Goal: Task Accomplishment & Management: Complete application form

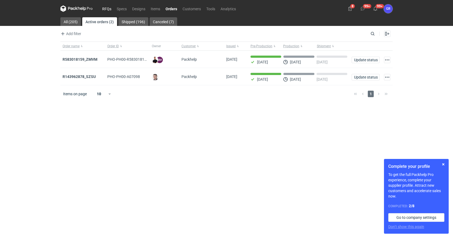
click at [104, 9] on link "RFQs" at bounding box center [106, 8] width 15 height 6
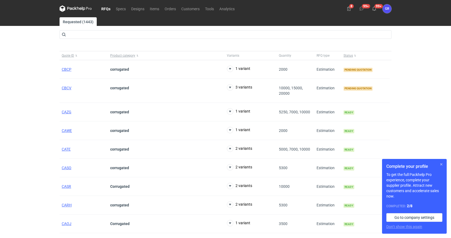
click at [442, 162] on button "button" at bounding box center [441, 164] width 6 height 6
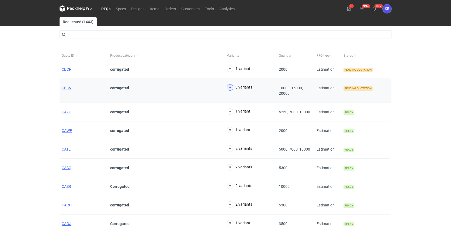
click at [231, 87] on icon at bounding box center [230, 87] width 6 height 6
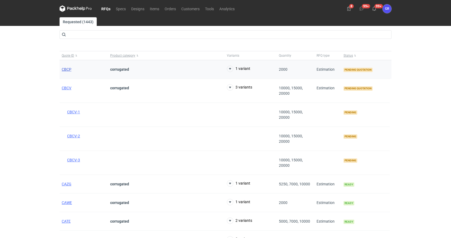
click at [69, 69] on span "CBCP" at bounding box center [67, 69] width 10 height 4
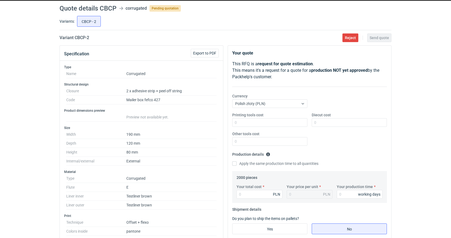
scroll to position [15, 0]
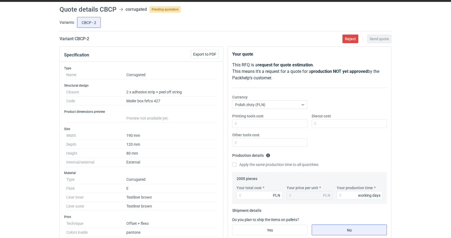
click at [109, 9] on h1 "Quote details CBCP" at bounding box center [88, 9] width 57 height 6
copy h1 "CBCP"
click at [114, 20] on div "CBCP - 2" at bounding box center [234, 22] width 316 height 13
click at [110, 11] on h1 "Quote details CBCP" at bounding box center [88, 9] width 57 height 6
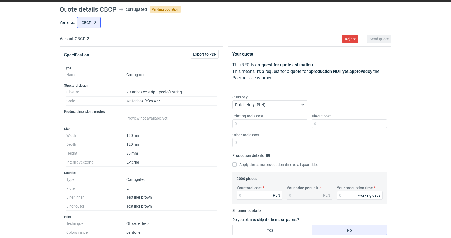
click at [110, 11] on h1 "Quote details CBCP" at bounding box center [88, 9] width 57 height 6
copy h1 "CBCP"
click at [207, 55] on span "Export to PDF" at bounding box center [204, 54] width 23 height 4
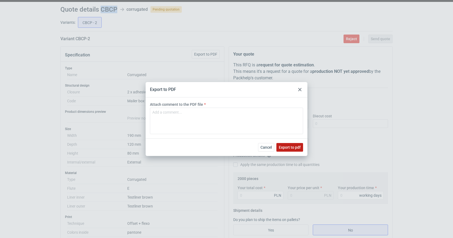
click at [287, 147] on span "Export to pdf" at bounding box center [290, 147] width 22 height 4
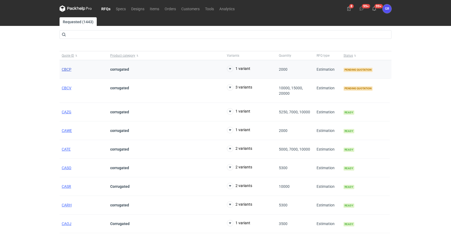
click at [66, 70] on span "CBCP" at bounding box center [67, 69] width 10 height 4
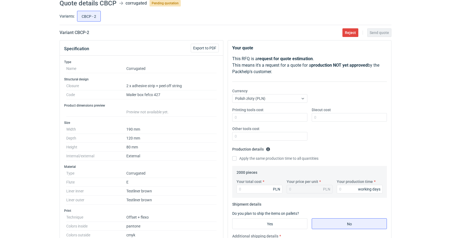
scroll to position [30, 0]
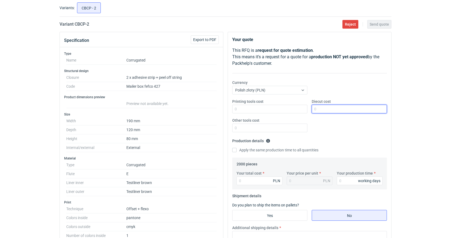
click at [333, 110] on input "Diecut cost" at bounding box center [349, 109] width 75 height 9
type input "1100"
drag, startPoint x: 330, startPoint y: 107, endPoint x: 301, endPoint y: 106, distance: 29.4
click at [301, 107] on div "Printing tools cost Diecut cost 1100 Other tools cost" at bounding box center [309, 118] width 159 height 38
type input "700"
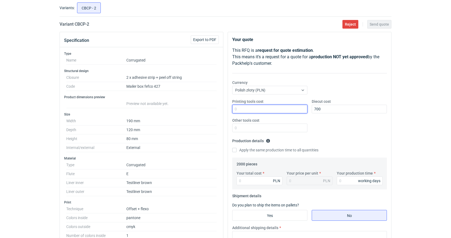
click at [272, 108] on input "Printing tools cost" at bounding box center [269, 109] width 75 height 9
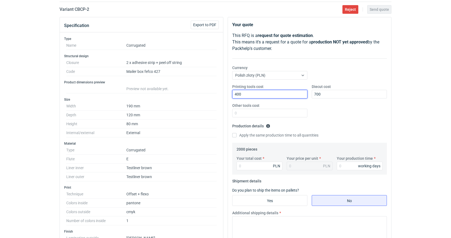
scroll to position [46, 0]
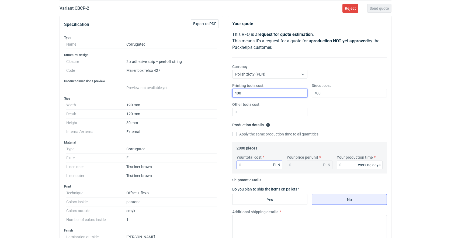
type input "400"
click at [263, 167] on input "Your total cost" at bounding box center [260, 164] width 46 height 9
type input "4"
type input "8400"
type input "4.2"
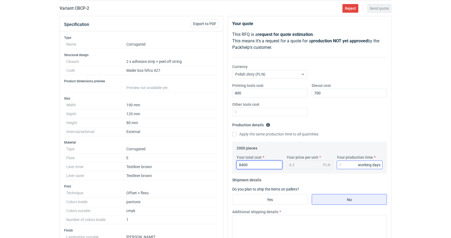
type input "8400"
click at [349, 164] on input "Your production time" at bounding box center [360, 164] width 46 height 9
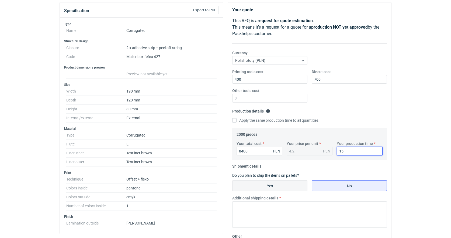
scroll to position [63, 0]
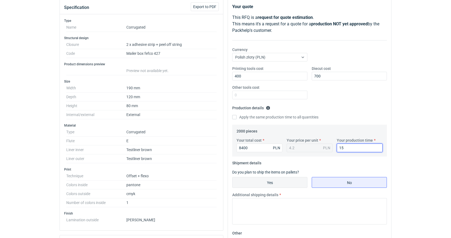
type input "15"
click at [286, 184] on input "Yes" at bounding box center [270, 182] width 75 height 10
radio input "true"
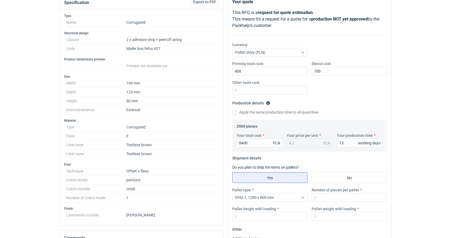
scroll to position [69, 0]
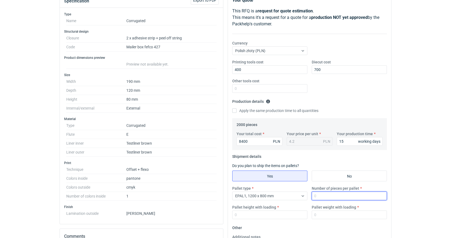
click at [328, 195] on input "Number of pieces per pallet" at bounding box center [349, 195] width 75 height 9
type input "1000"
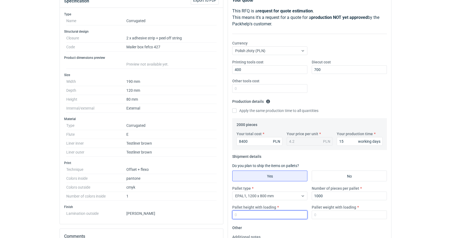
click at [302, 212] on input "Pallet height with loading" at bounding box center [269, 214] width 75 height 9
type input "2"
type input "160"
click at [363, 213] on input "Pallet weight with loading" at bounding box center [349, 214] width 75 height 9
type input "2"
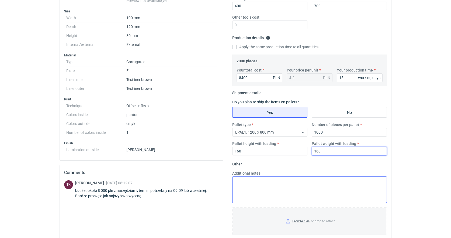
scroll to position [135, 0]
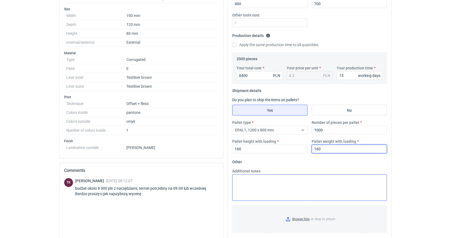
type input "160"
click at [278, 182] on textarea "Additional notes" at bounding box center [309, 187] width 155 height 26
paste textarea "ZO.25PP0392 (CBCP)"
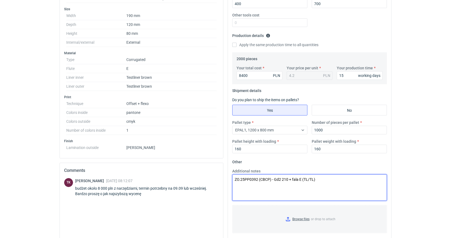
click at [278, 180] on textarea "ZO.25PP0392 (CBCP) - Gd2 210 + fala E (TL/TL)" at bounding box center [309, 187] width 155 height 26
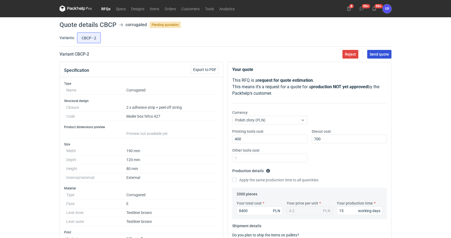
scroll to position [0, 0]
type textarea "ZO.25PP0392 (CBCP) - GD2 210 + fala E (TL/TL)"
click at [376, 55] on span "Send quote" at bounding box center [379, 54] width 19 height 4
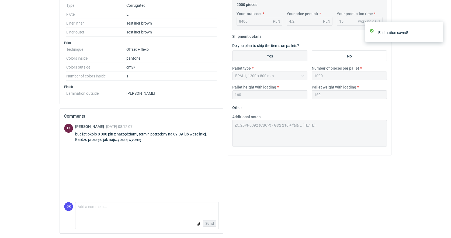
scroll to position [189, 0]
click at [146, 213] on textarea "Comment message" at bounding box center [146, 207] width 143 height 11
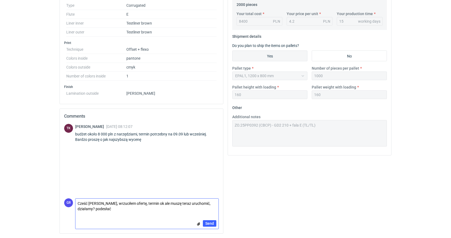
scroll to position [0, 0]
type textarea "Cześć [PERSON_NAME], wrzuciłem ofertę, termin ok ale muszę teraz uruchomić, dzi…"
click at [209, 224] on span "Send" at bounding box center [209, 223] width 9 height 4
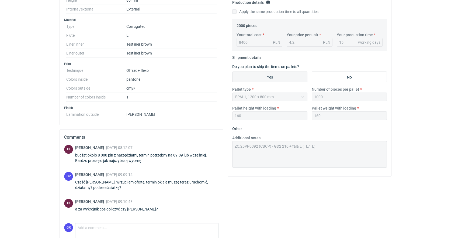
scroll to position [192, 0]
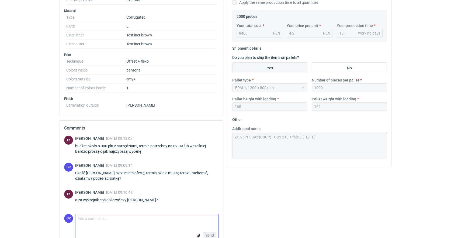
click at [163, 222] on textarea "Comment message" at bounding box center [146, 219] width 143 height 11
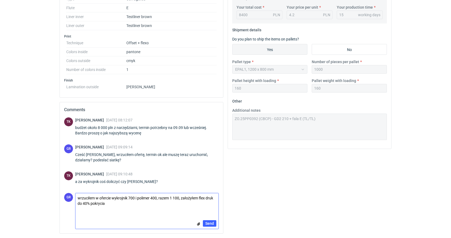
scroll to position [210, 0]
click at [205, 199] on textarea "wrzuciłem w ofercie wykrojnik 700 i polimer 400, razem 1 100, założyłem flex dr…" at bounding box center [146, 203] width 143 height 20
type textarea "wrzuciłem w ofercie wykrojnik 700 i polimer 400, razem 1 100, założyłem flexo d…"
click at [215, 225] on button "Send" at bounding box center [209, 223] width 13 height 6
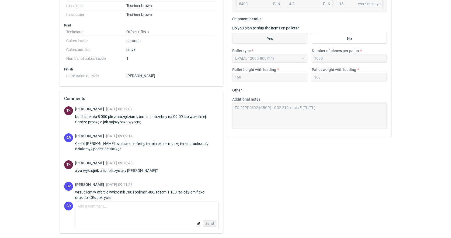
scroll to position [221, 0]
click at [120, 215] on form "Comment message Send" at bounding box center [147, 214] width 144 height 27
click at [110, 206] on textarea "Comment message" at bounding box center [146, 208] width 143 height 12
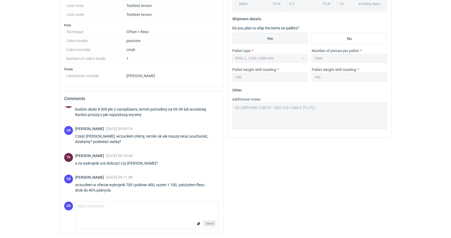
click at [199, 223] on input "file" at bounding box center [198, 224] width 4 height 6
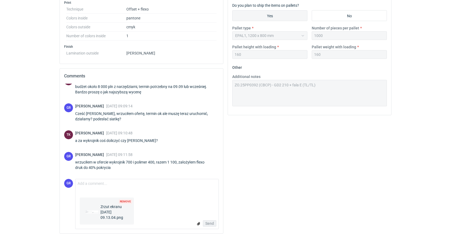
scroll to position [244, 0]
click at [160, 213] on div "Remove Zrzut ekranu [DATE] 09.13.04.png" at bounding box center [136, 211] width 117 height 29
click at [144, 213] on div "Remove Zrzut ekranu [DATE] 09.13.04.png" at bounding box center [136, 211] width 117 height 29
click at [135, 188] on textarea "Comment message" at bounding box center [146, 185] width 143 height 12
type textarea "u mnie widać"
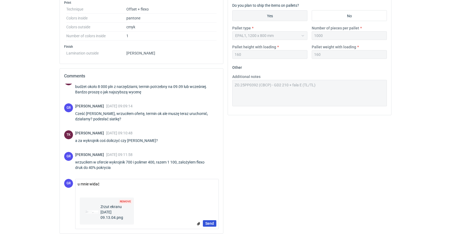
click at [212, 223] on span "Send" at bounding box center [209, 223] width 9 height 4
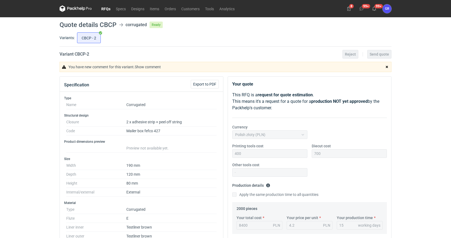
scroll to position [150, 0]
